Goal: Transaction & Acquisition: Purchase product/service

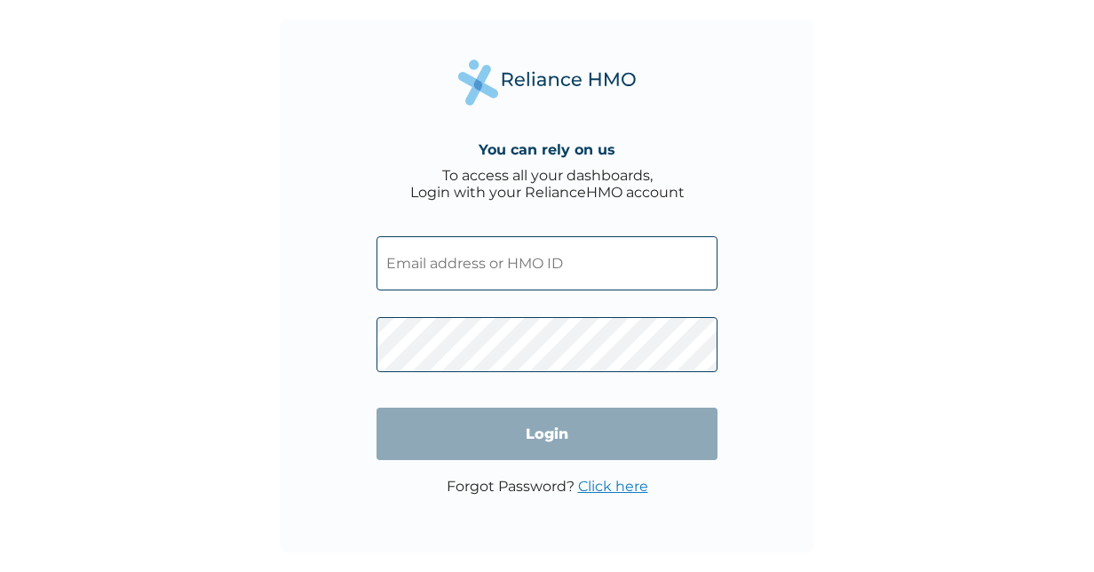
click at [597, 265] on input "text" at bounding box center [546, 263] width 341 height 54
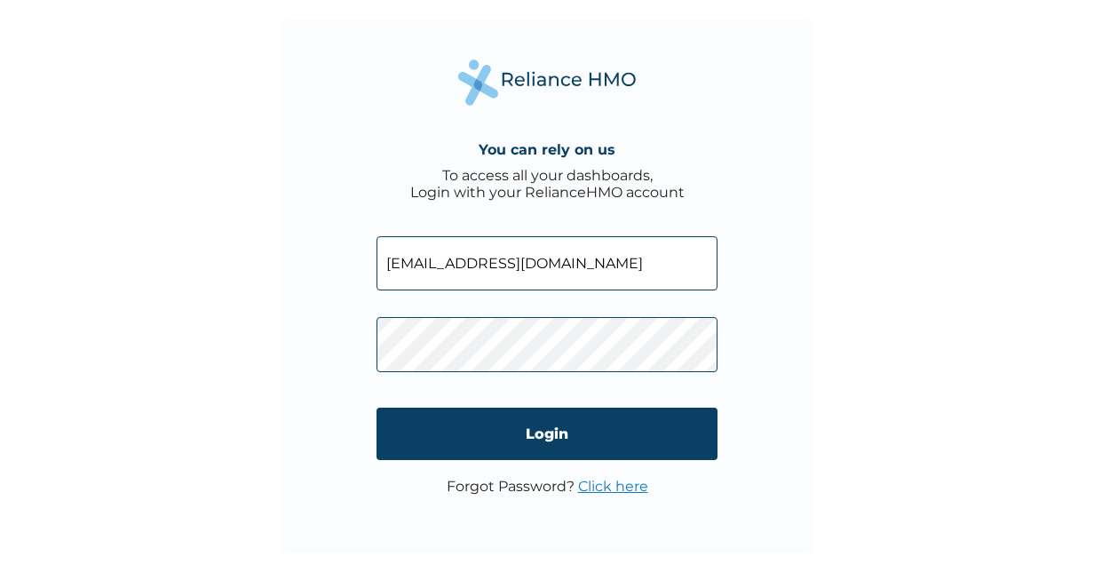
type input "beatrid1@gmail.com"
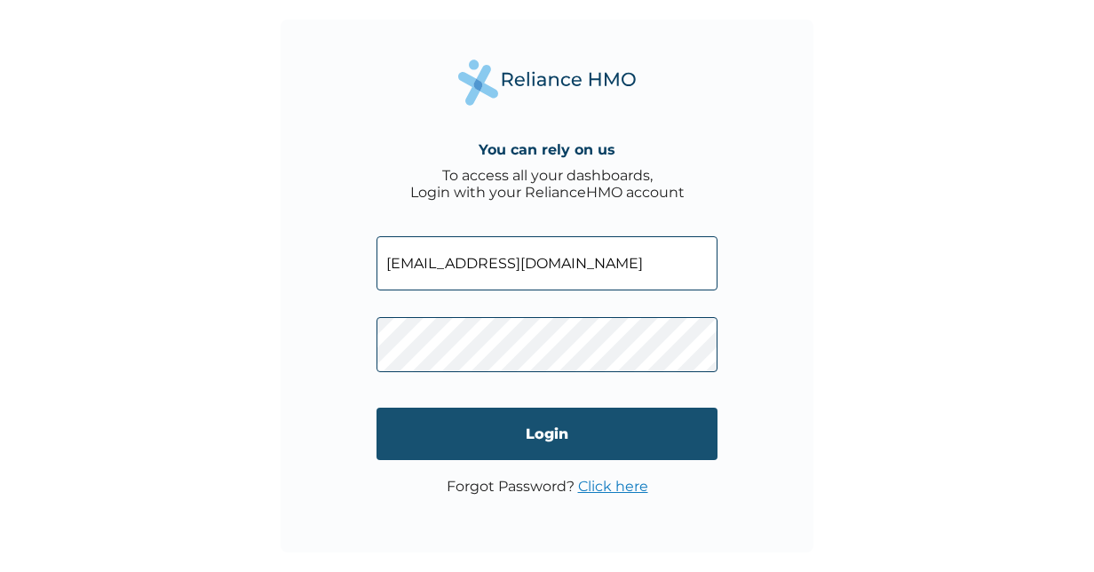
click at [541, 430] on input "Login" at bounding box center [546, 433] width 341 height 52
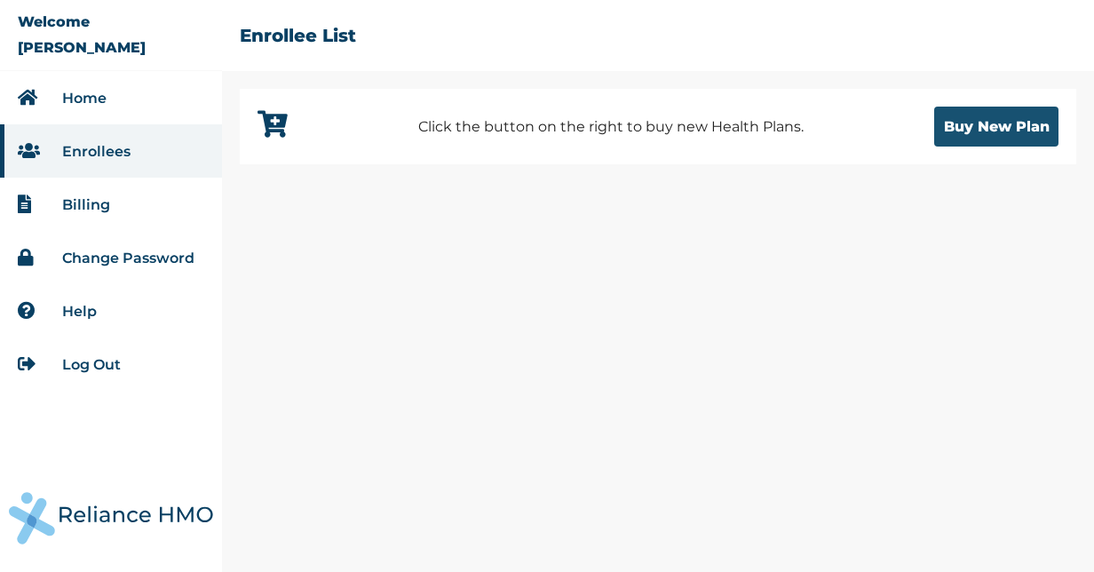
click at [963, 122] on button "Buy New Plan" at bounding box center [996, 127] width 124 height 40
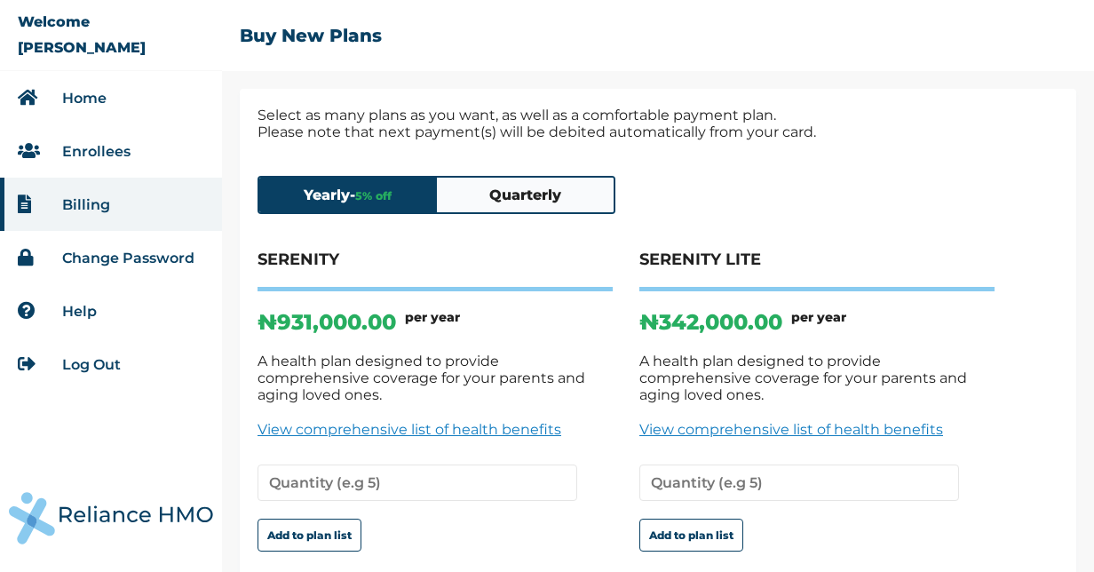
click at [511, 421] on link "View comprehensive list of health benefits" at bounding box center [434, 429] width 355 height 17
